Goal: Find specific page/section: Find specific page/section

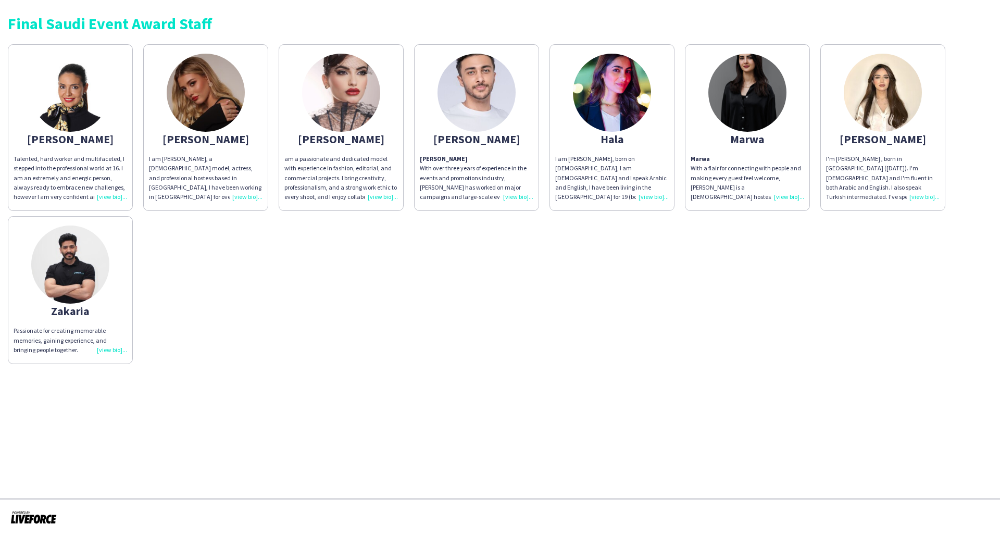
click at [589, 2] on div "Final Saudi Event Award Staff [PERSON_NAME], hard worker and multifaceted, I st…" at bounding box center [500, 186] width 1000 height 372
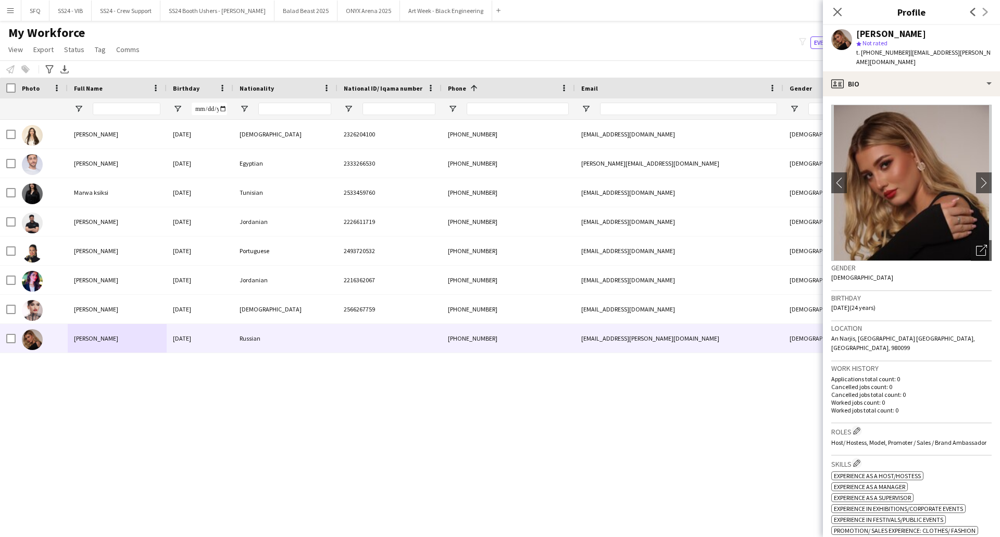
click at [620, 39] on div "My Workforce View Views Default view R4ven New view Update view Delete view Edi…" at bounding box center [500, 42] width 1000 height 35
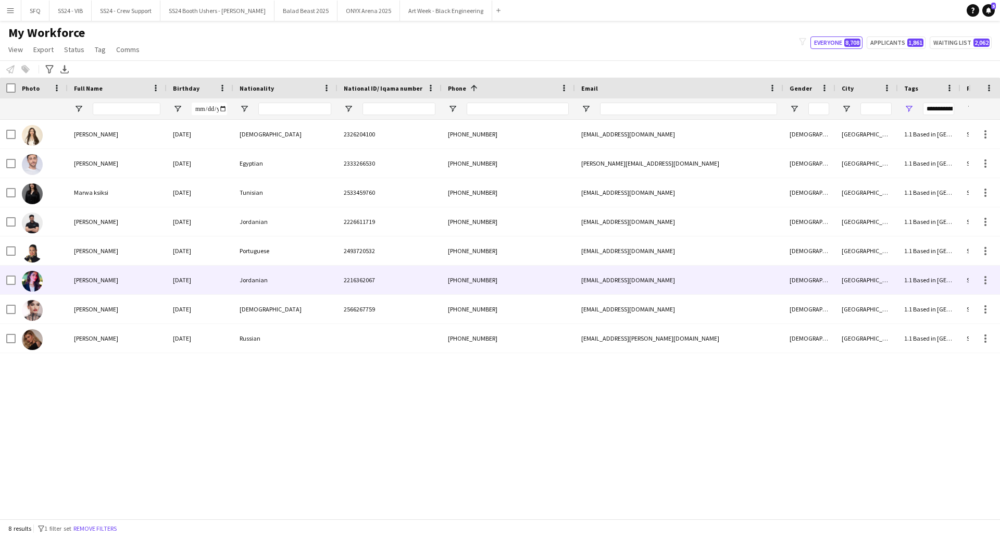
click at [98, 281] on span "[PERSON_NAME]" at bounding box center [96, 280] width 44 height 8
